Goal: Task Accomplishment & Management: Use online tool/utility

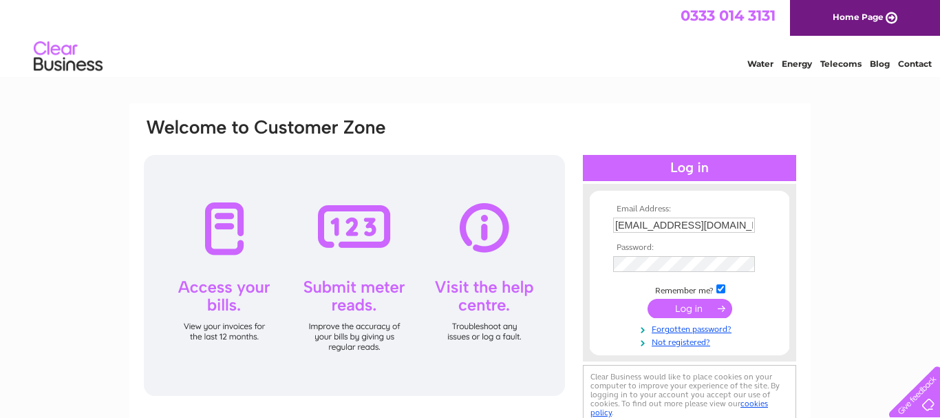
click at [685, 307] on input "submit" at bounding box center [690, 308] width 85 height 19
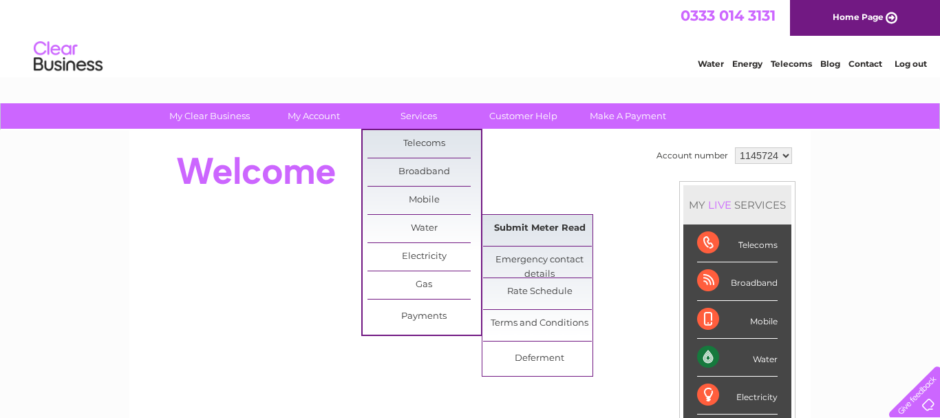
click at [509, 226] on link "Submit Meter Read" at bounding box center [540, 229] width 114 height 28
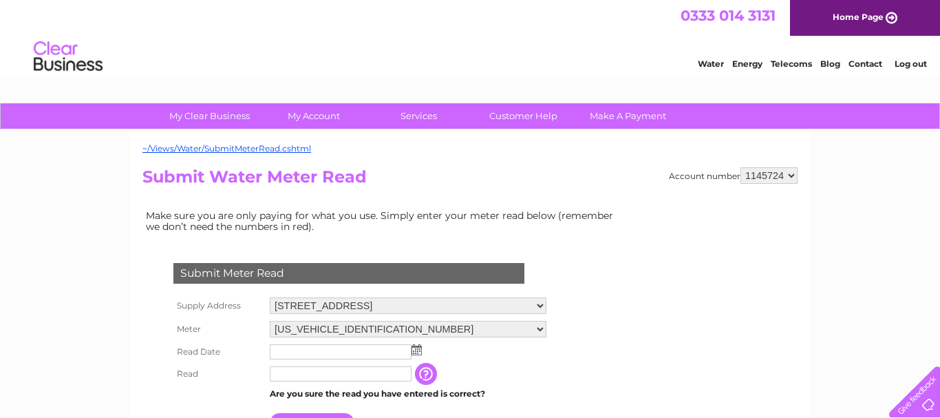
click at [284, 350] on input "text" at bounding box center [341, 351] width 142 height 15
click at [418, 350] on img at bounding box center [417, 349] width 10 height 11
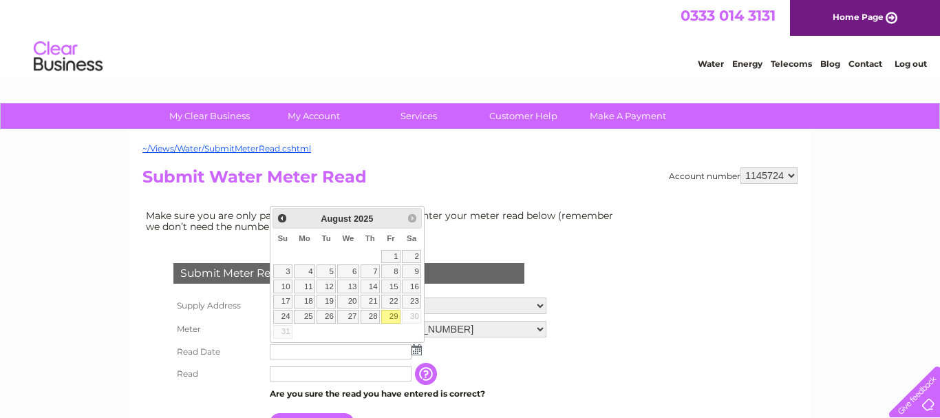
click at [396, 317] on link "29" at bounding box center [390, 317] width 19 height 14
type input "2025/08/29"
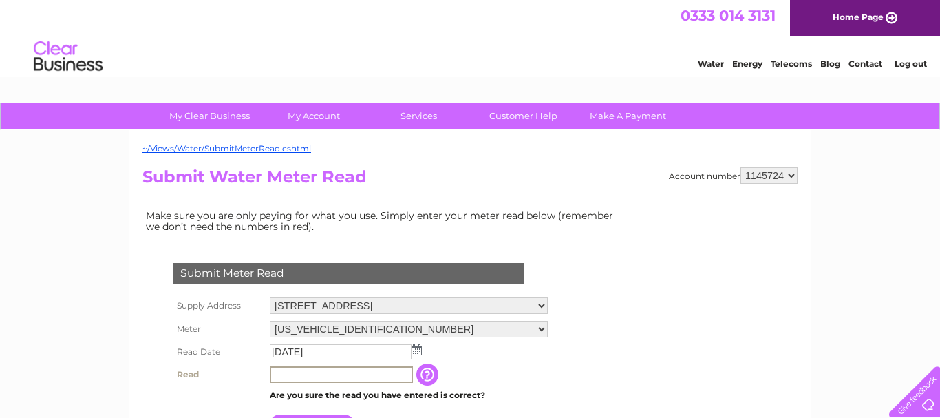
click at [292, 374] on input "text" at bounding box center [341, 374] width 143 height 17
type input "00014"
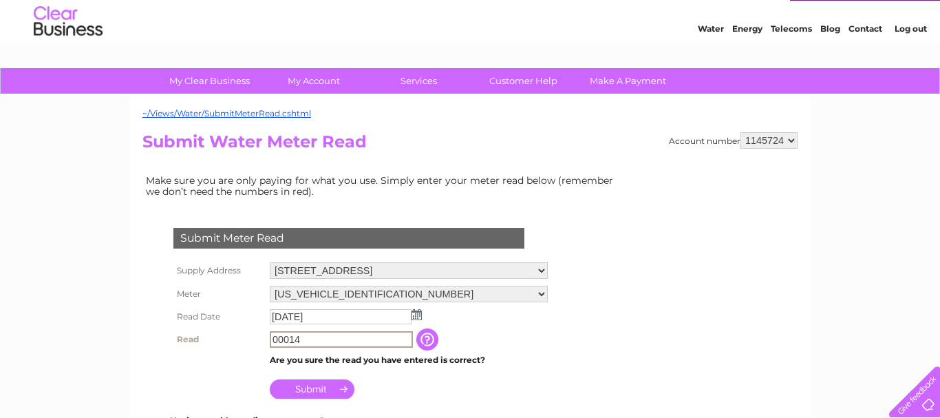
scroll to position [59, 0]
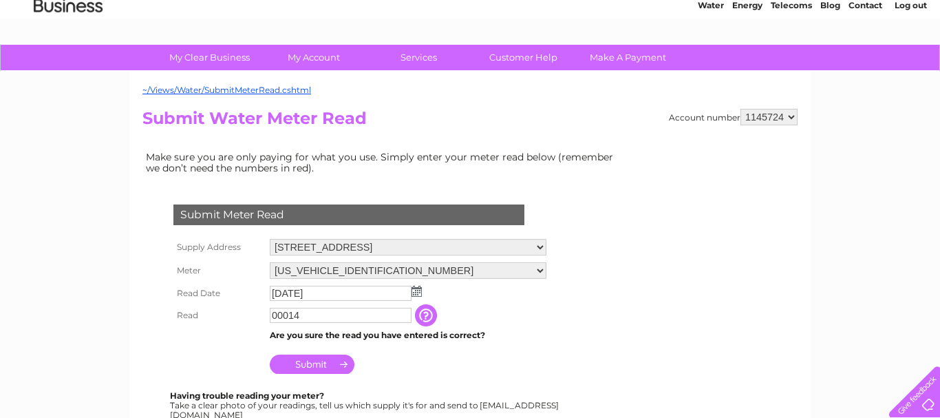
click at [314, 363] on input "Submit" at bounding box center [312, 363] width 85 height 19
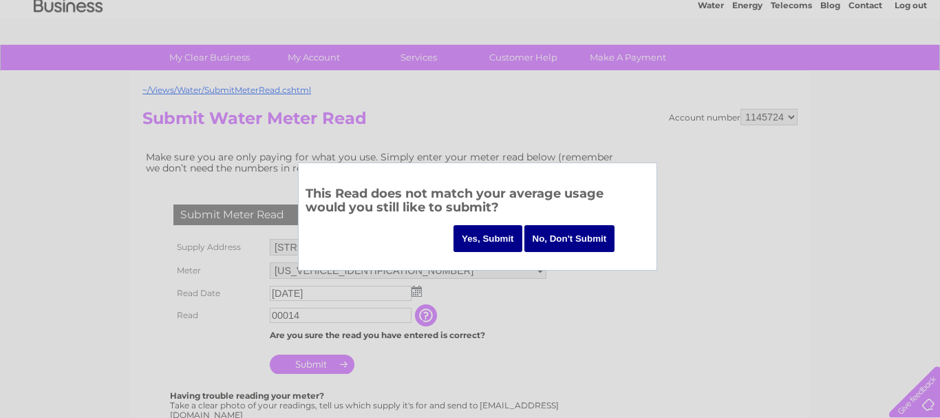
click at [481, 235] on input "Yes, Submit" at bounding box center [488, 238] width 69 height 27
